Goal: Information Seeking & Learning: Learn about a topic

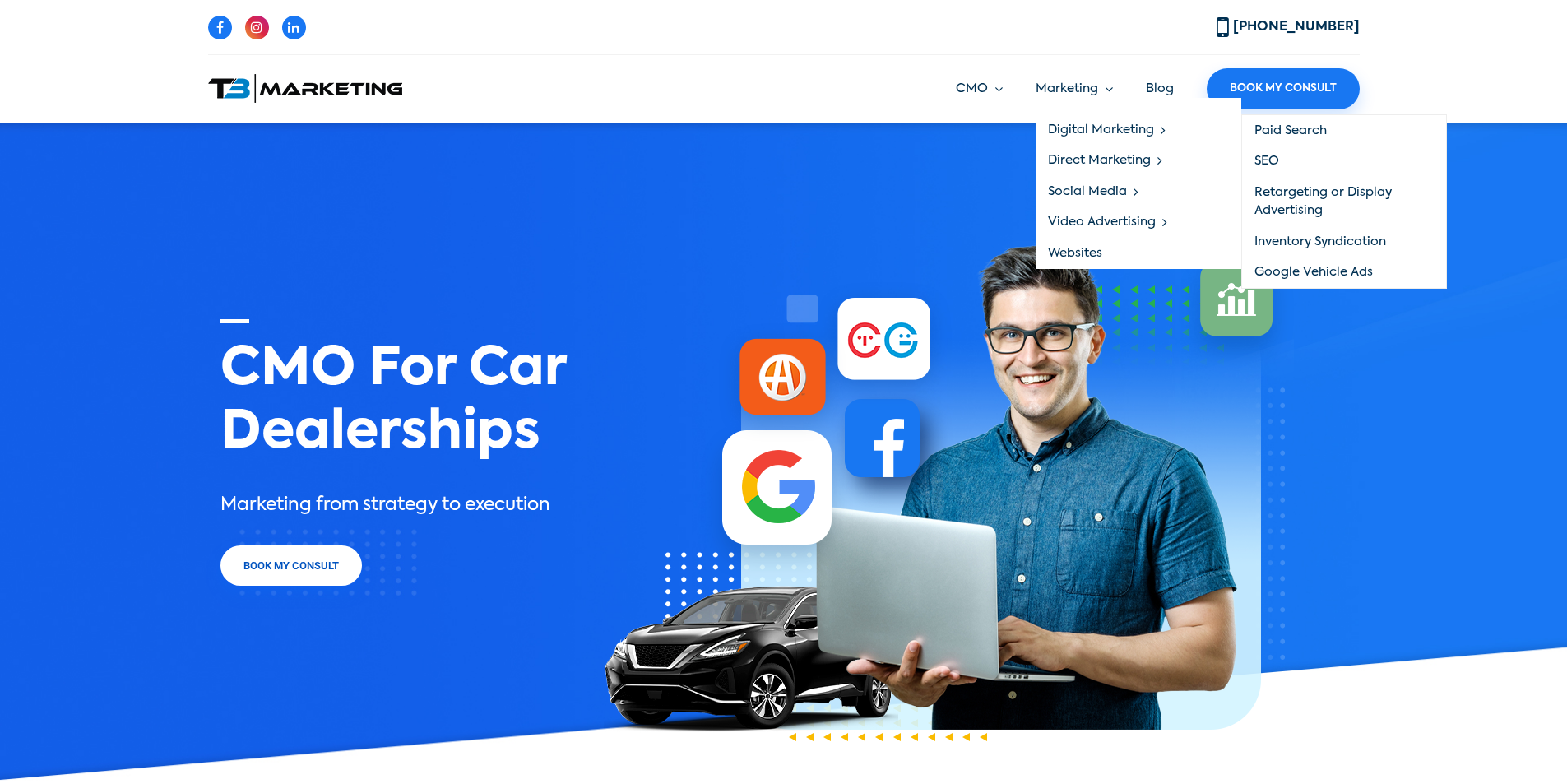
click at [1269, 159] on link "SEO" at bounding box center [1345, 163] width 204 height 32
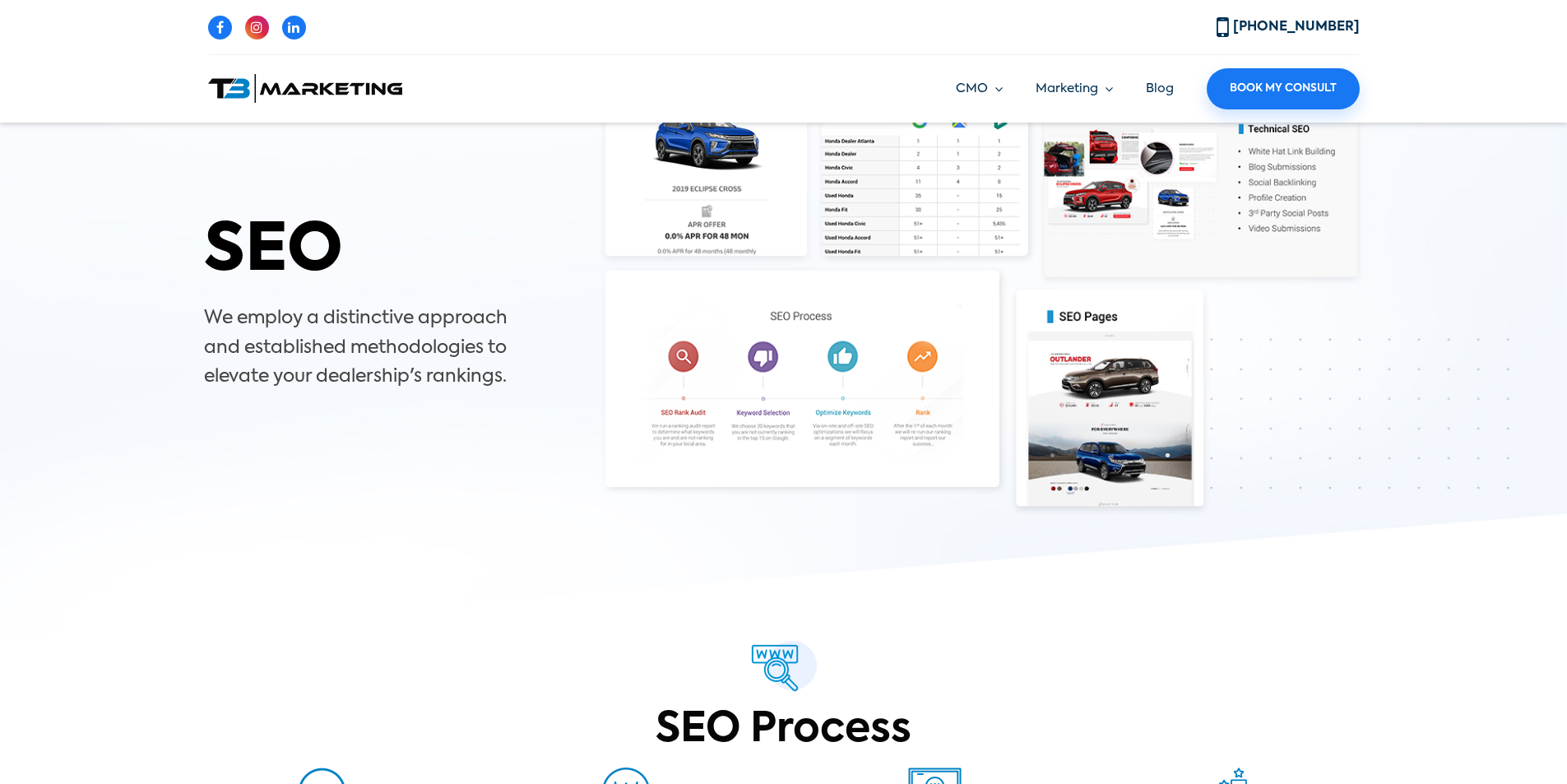
scroll to position [2, 0]
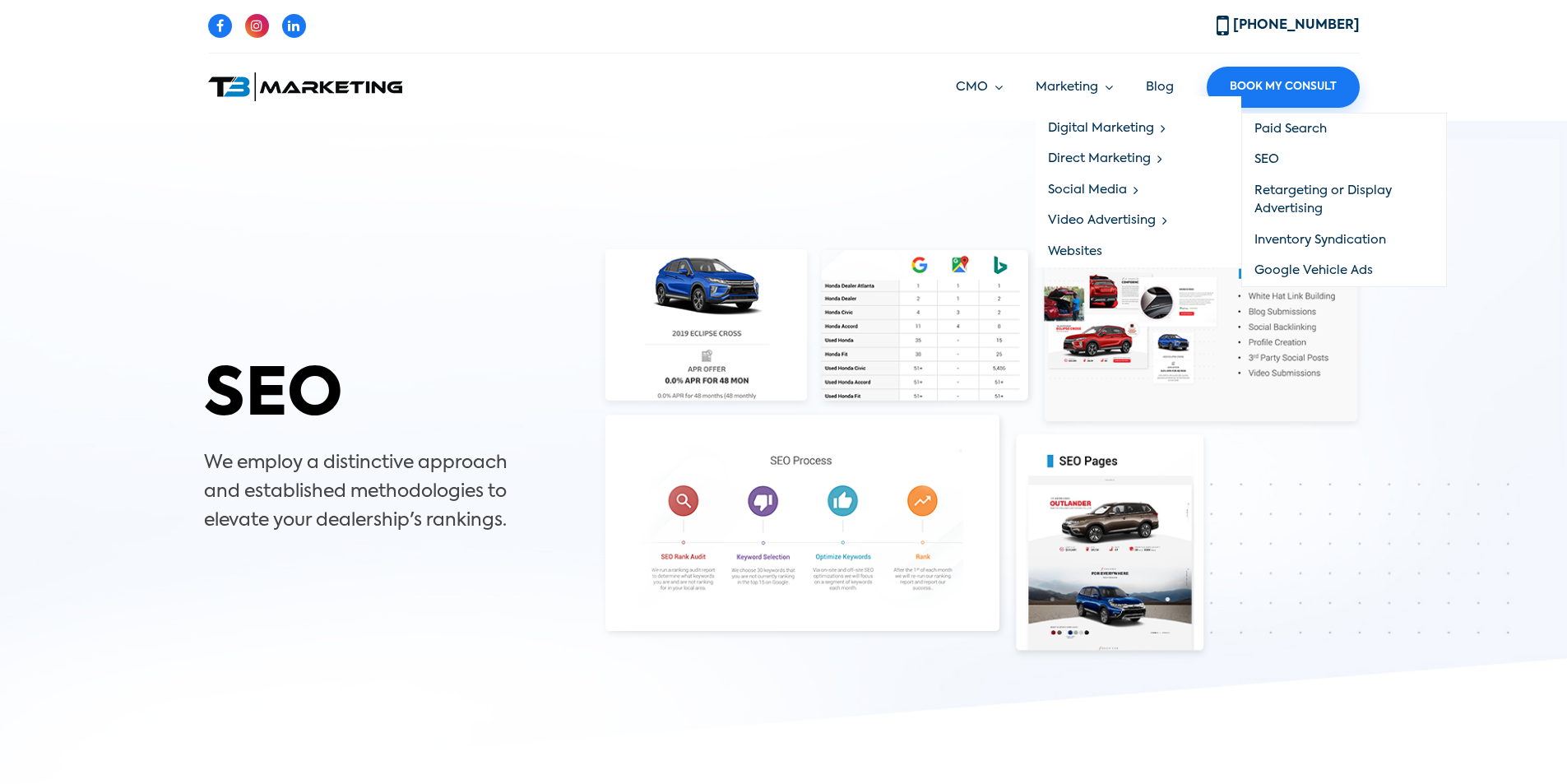
click at [1271, 155] on link "SEO" at bounding box center [1345, 161] width 204 height 32
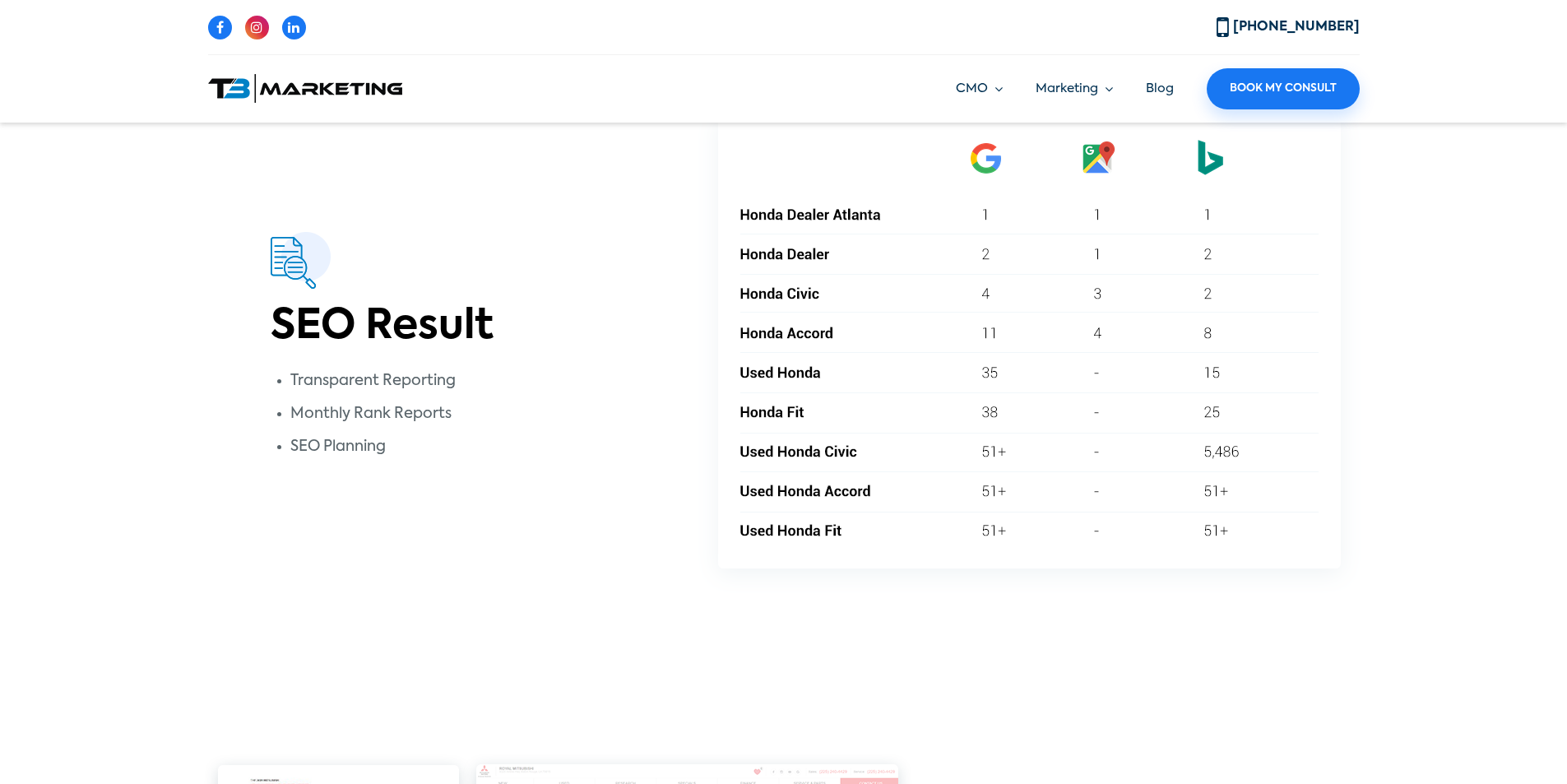
scroll to position [987, 0]
